Goal: Check status

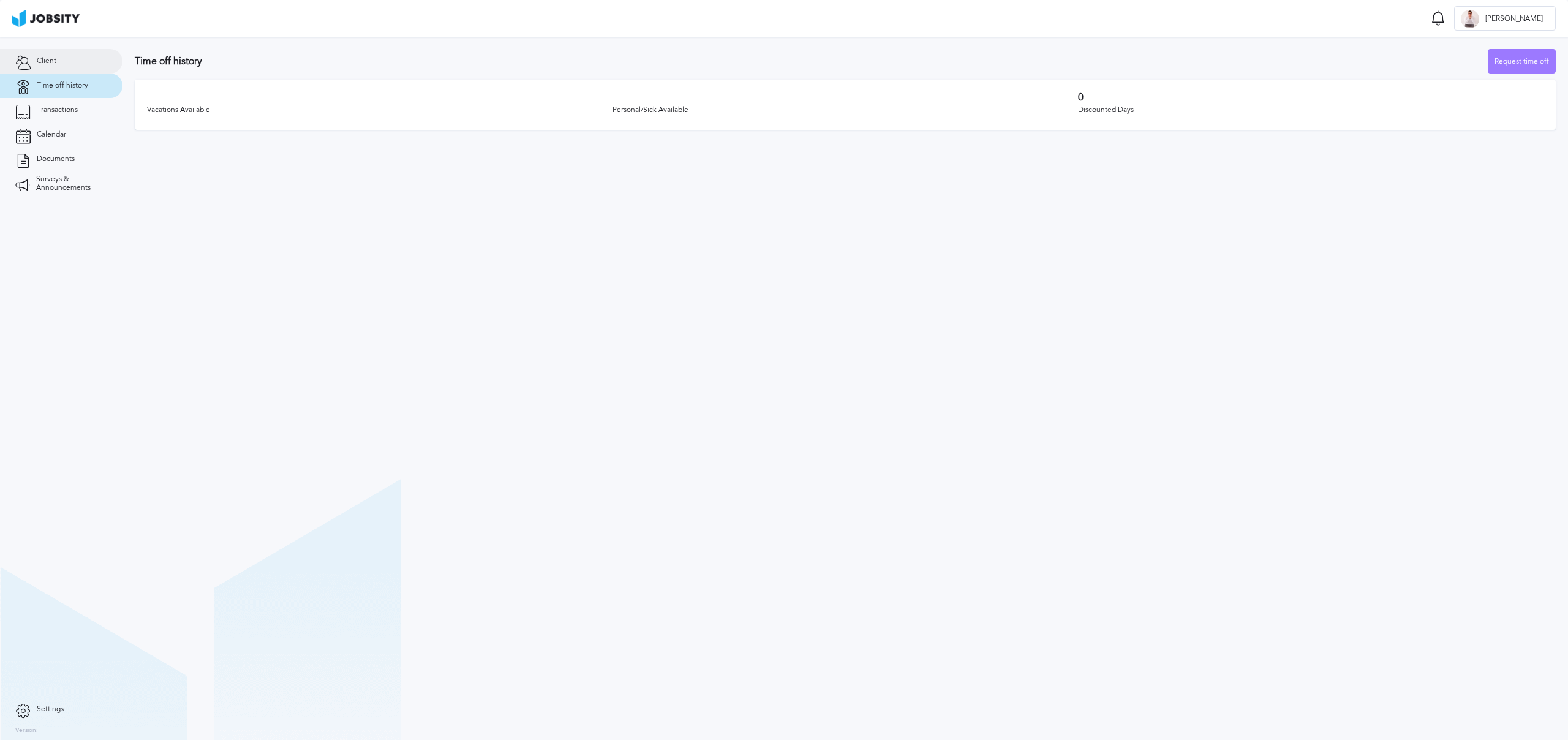
click at [80, 62] on link "Client" at bounding box center [61, 61] width 122 height 24
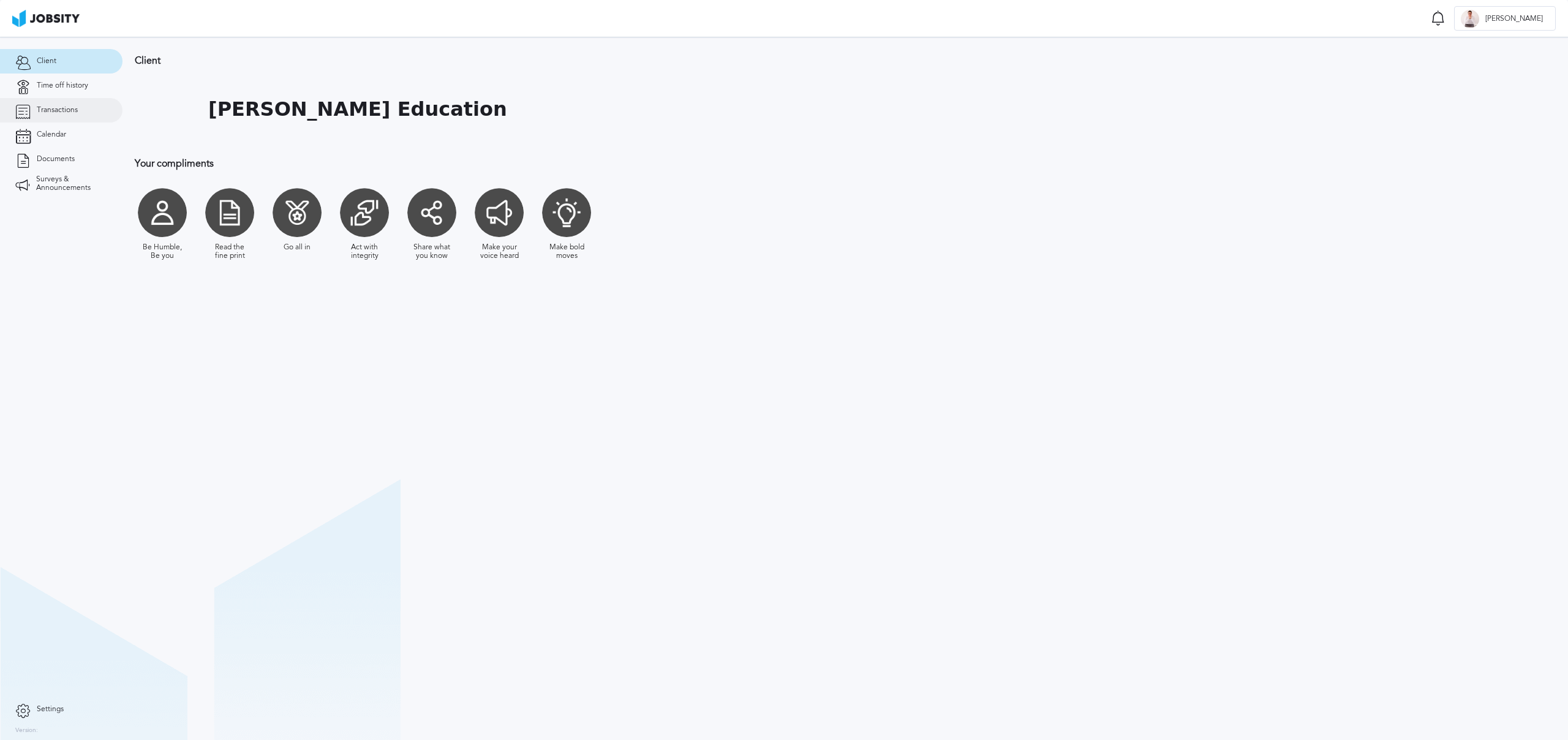
click at [71, 104] on link "Transactions" at bounding box center [61, 110] width 122 height 24
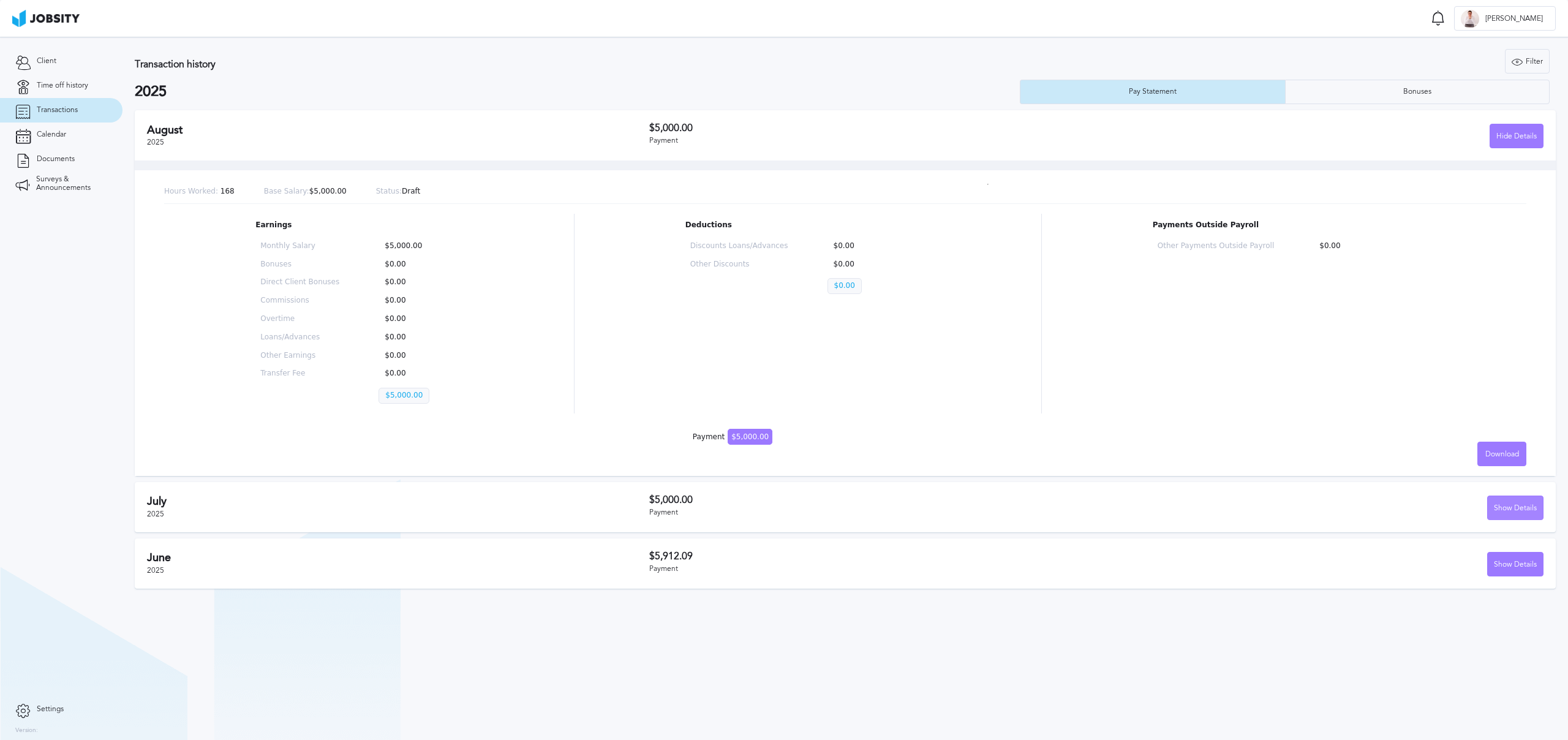
click at [1515, 504] on div "Show Details" at bounding box center [1515, 508] width 55 height 24
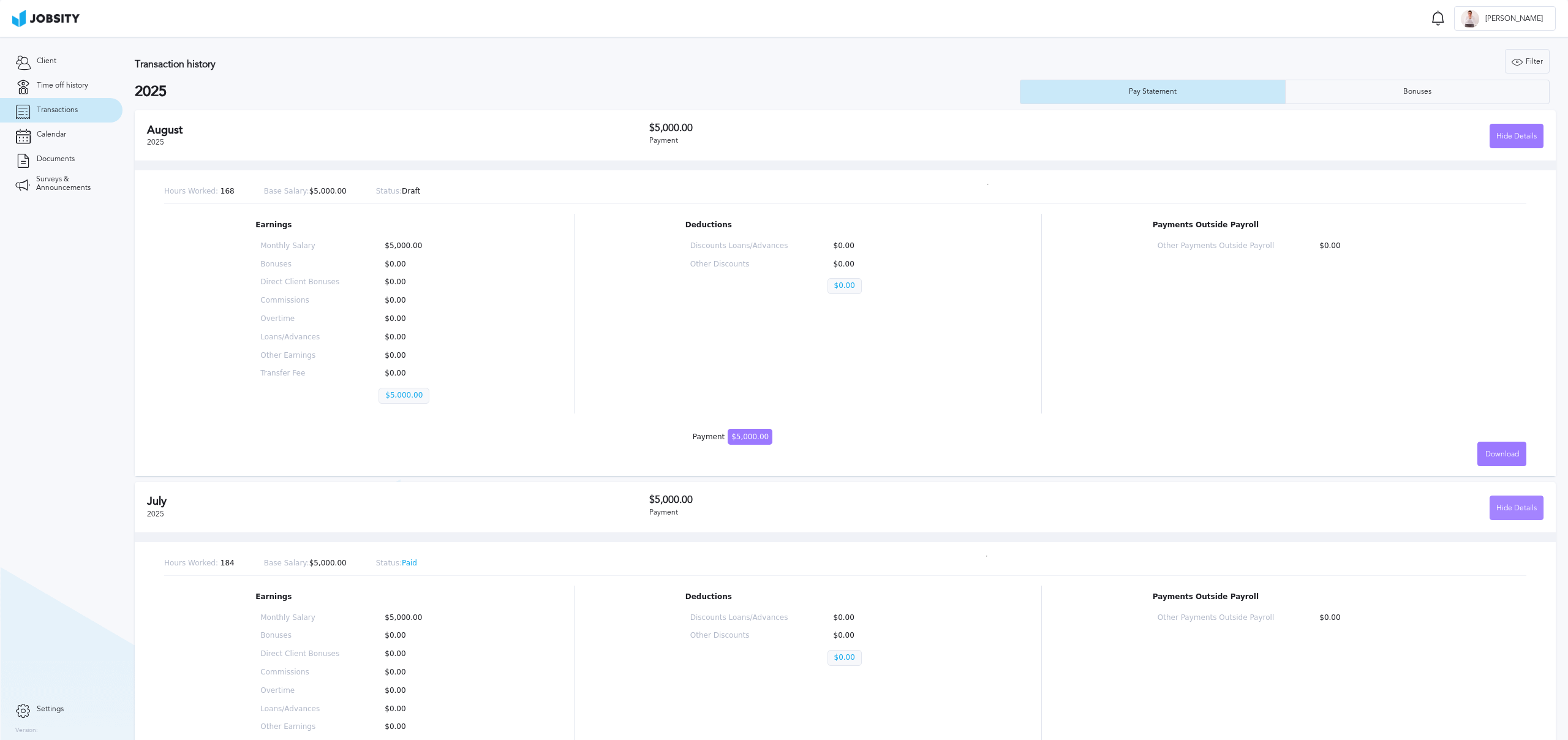
click at [1514, 506] on div "Hide Details" at bounding box center [1516, 508] width 53 height 24
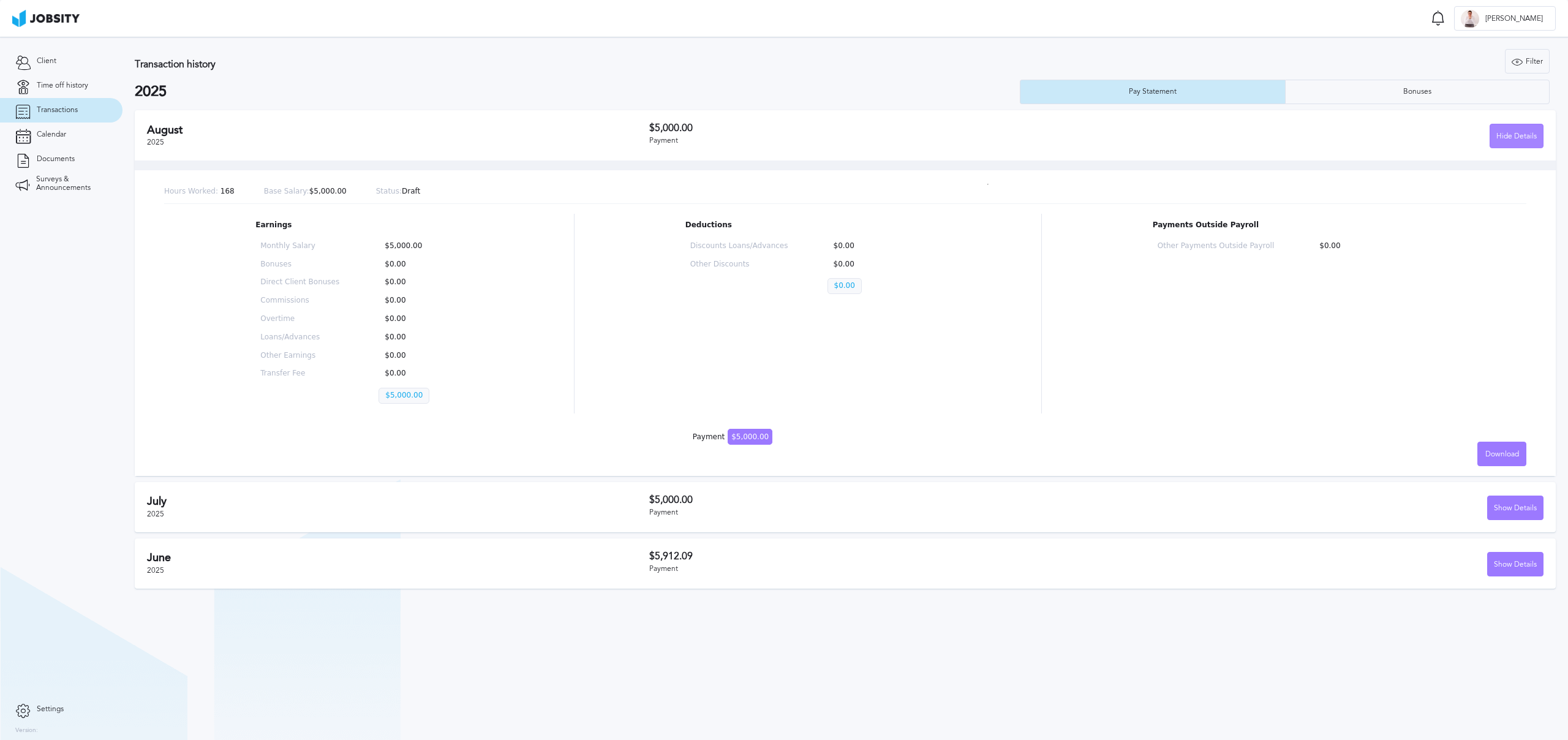
click at [1515, 138] on div "Hide Details" at bounding box center [1516, 136] width 53 height 24
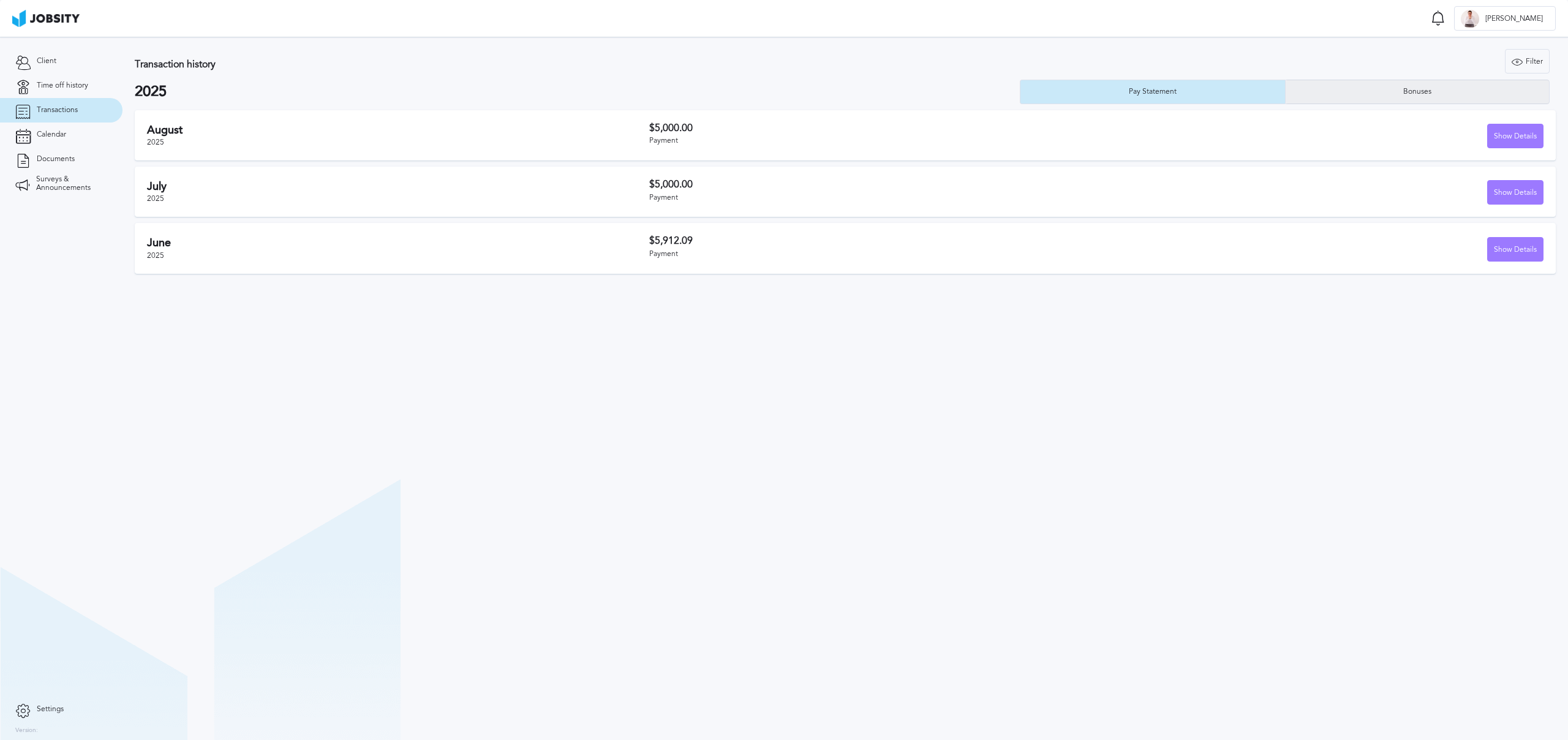
click at [1429, 88] on div "Bonuses" at bounding box center [1417, 92] width 40 height 9
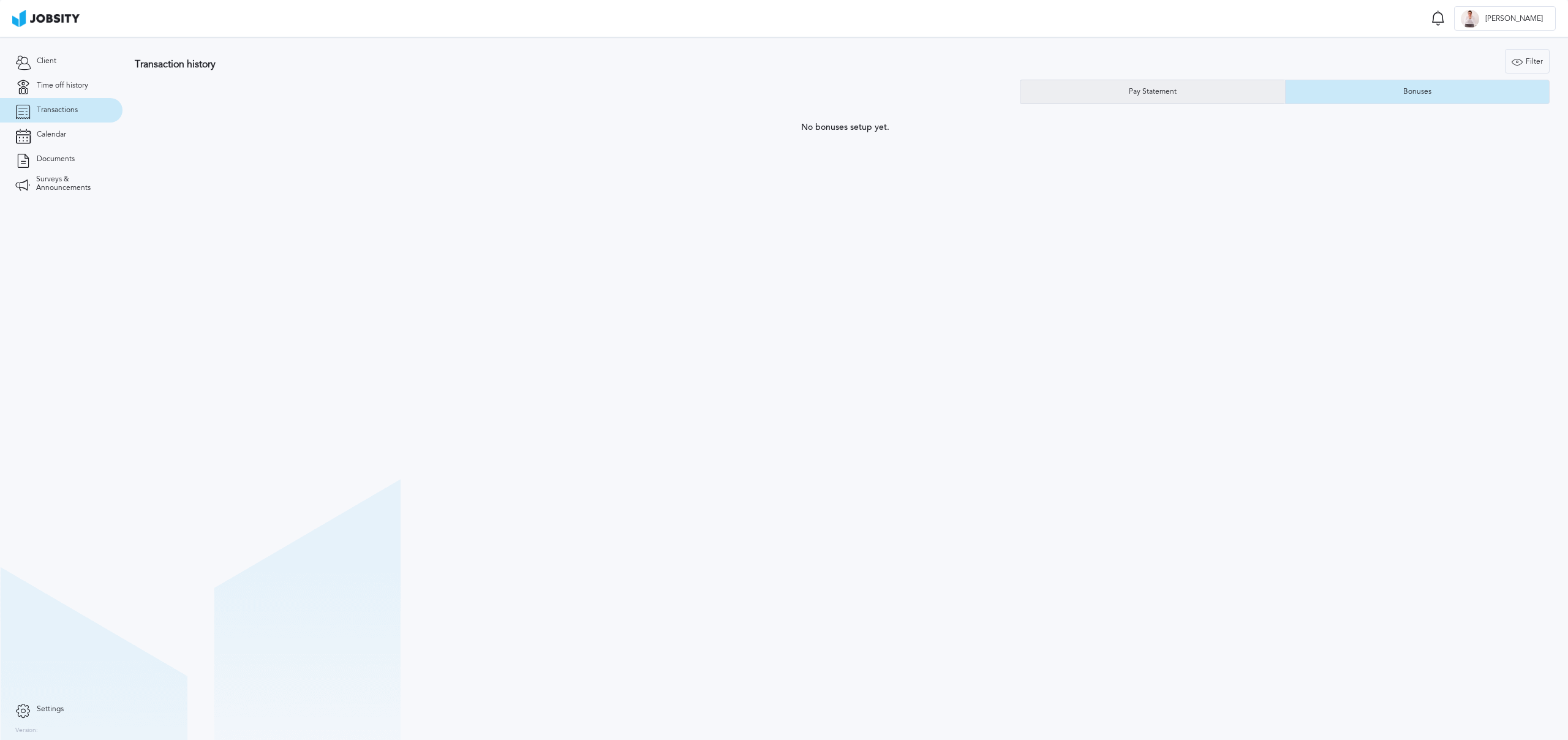
click at [1182, 86] on div "Pay Statement" at bounding box center [1153, 91] width 264 height 24
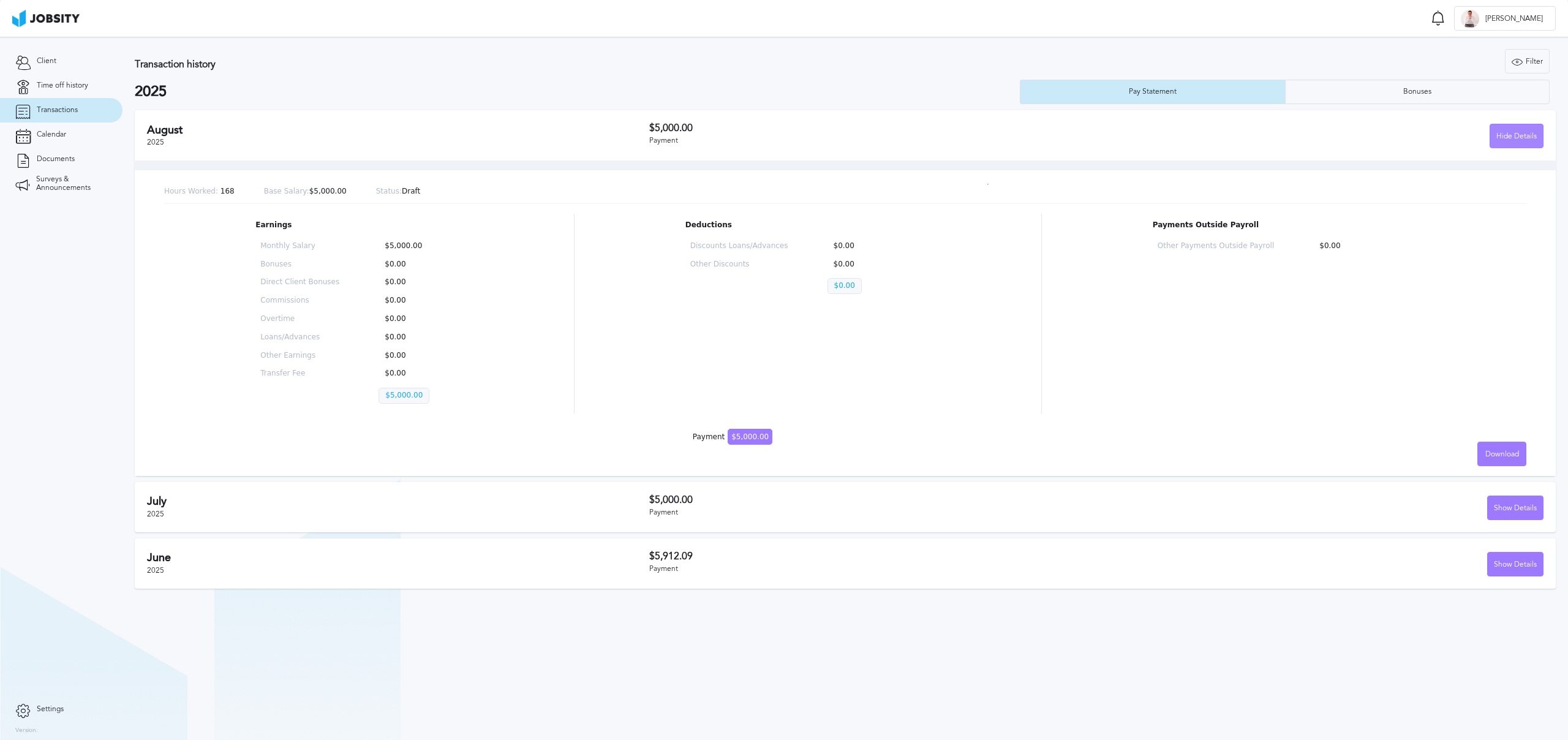
click at [1516, 139] on div "Hide Details" at bounding box center [1516, 136] width 53 height 24
